Goal: Obtain resource: Obtain resource

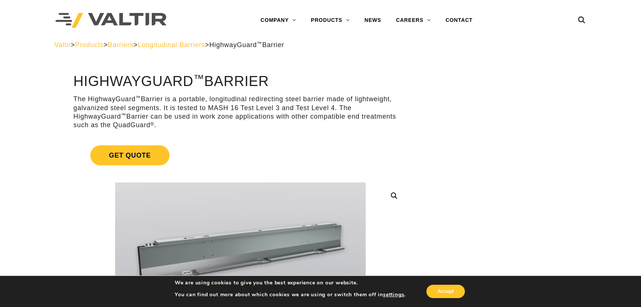
click at [195, 44] on span "Longitudinal Barriers" at bounding box center [171, 44] width 67 height 7
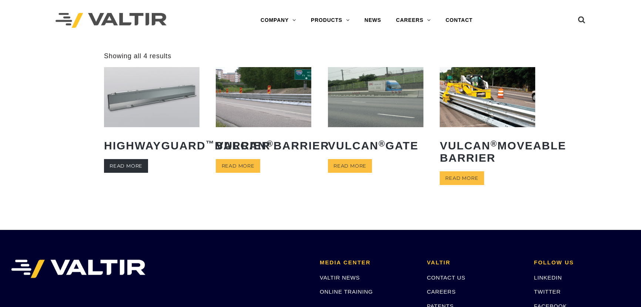
click at [121, 173] on link "Read more" at bounding box center [126, 166] width 44 height 14
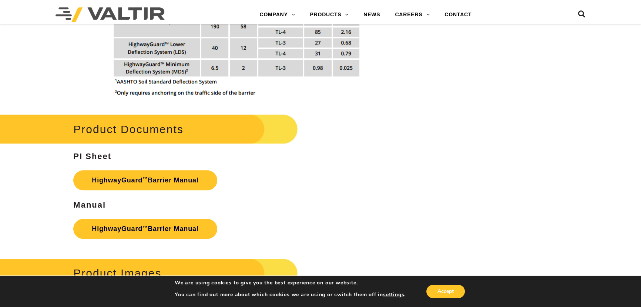
scroll to position [1010, 0]
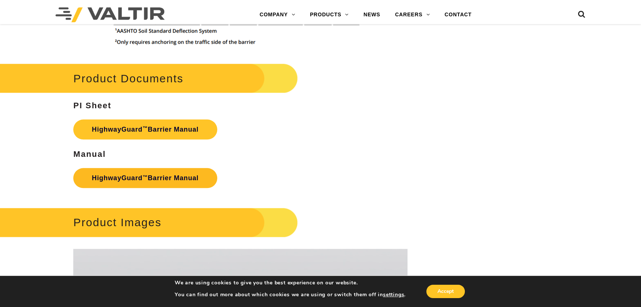
click at [177, 174] on link "HighwayGuard ™ Barrier Manual" at bounding box center [145, 178] width 144 height 20
